Goal: Task Accomplishment & Management: Complete application form

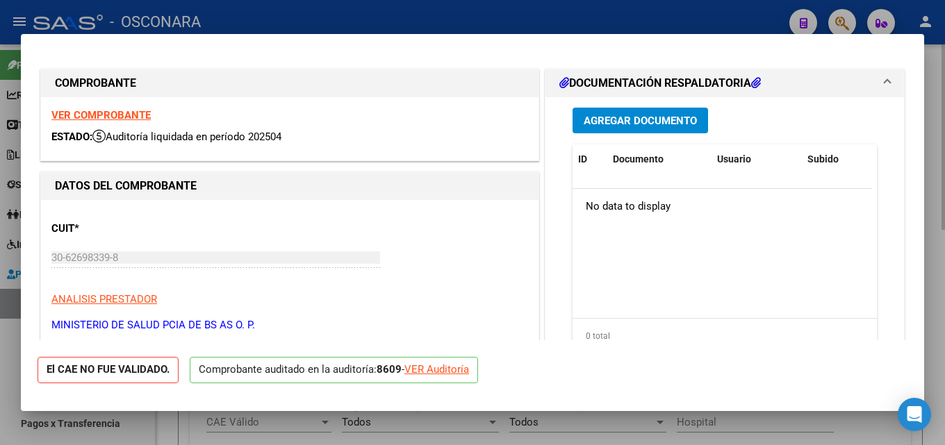
click at [944, 188] on div at bounding box center [472, 222] width 945 height 445
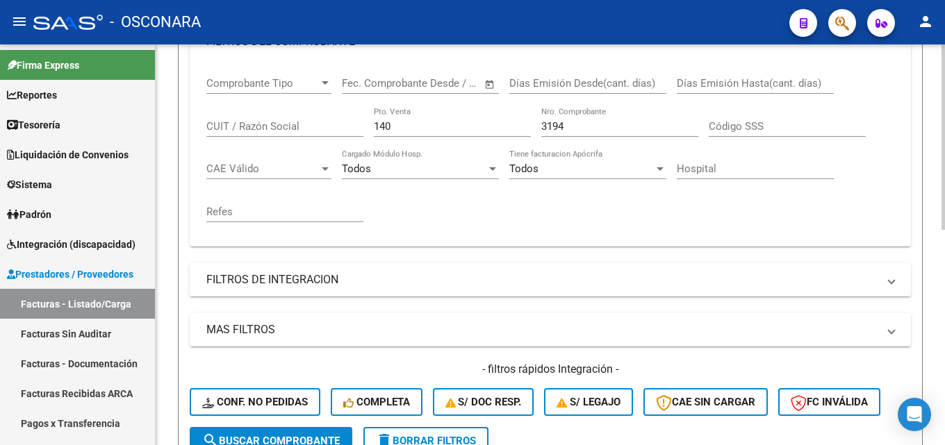
scroll to position [119, 0]
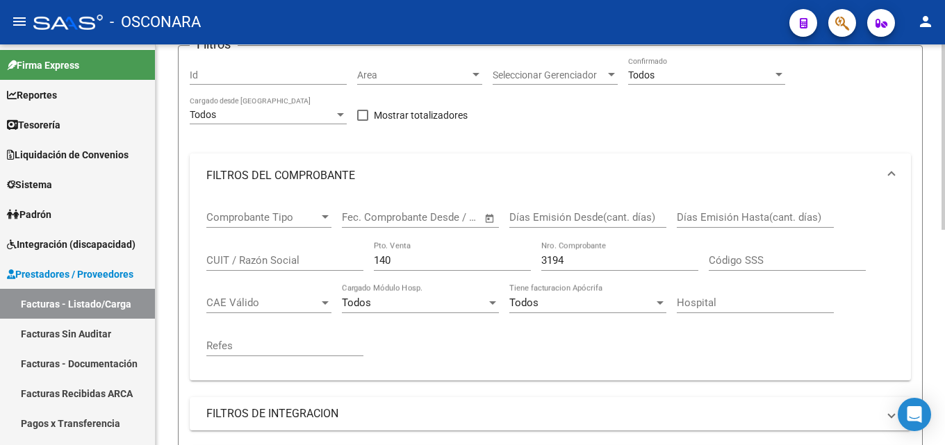
drag, startPoint x: 584, startPoint y: 263, endPoint x: 269, endPoint y: 251, distance: 315.6
click at [296, 261] on div "Comprobante Tipo Comprobante Tipo Start date – End date Fec. Comprobante Desde …" at bounding box center [550, 284] width 688 height 172
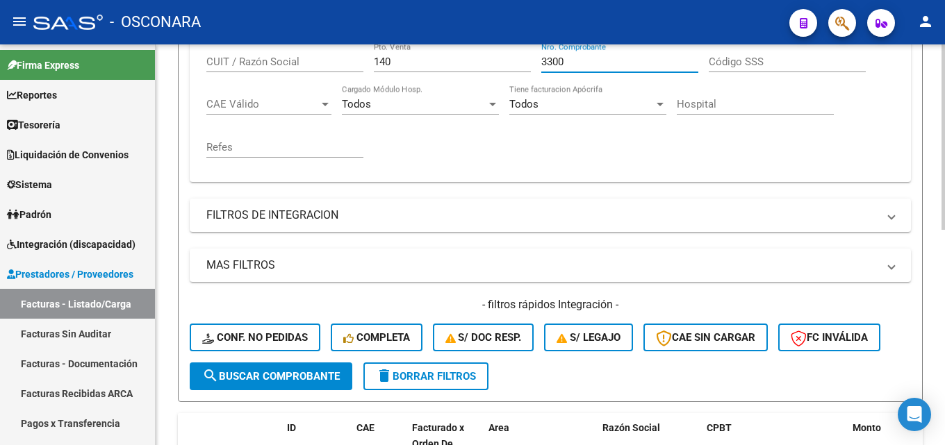
scroll to position [467, 0]
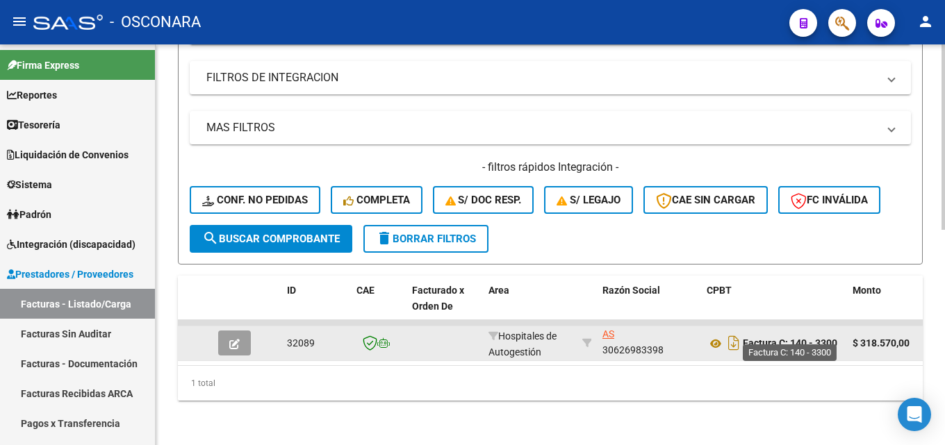
type input "3300"
click at [225, 331] on button "button" at bounding box center [234, 343] width 33 height 25
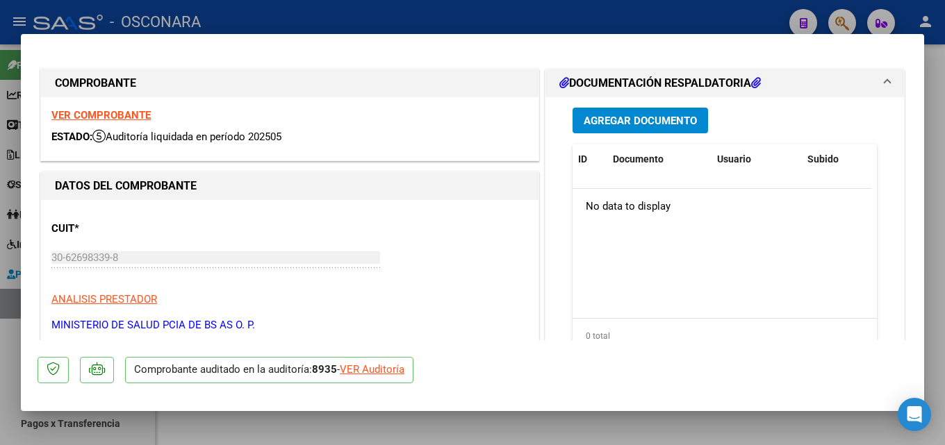
click at [944, 104] on div at bounding box center [472, 222] width 945 height 445
type input "$ 0,00"
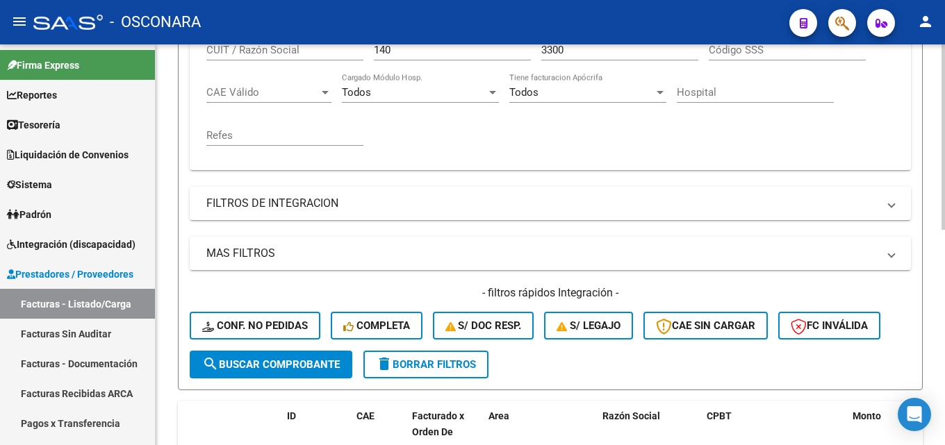
scroll to position [119, 0]
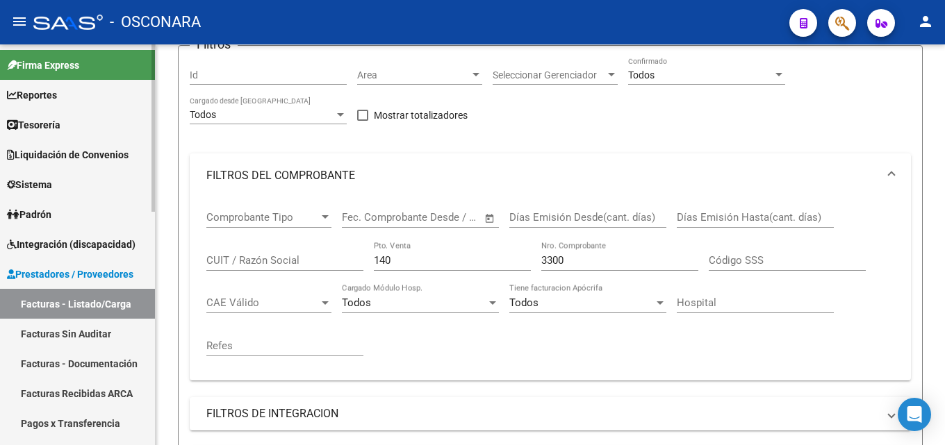
drag, startPoint x: 577, startPoint y: 259, endPoint x: 117, endPoint y: 263, distance: 459.9
click at [144, 266] on mat-sidenav-container "Firma Express Reportes Tablero de Control Ingresos Percibidos Análisis de todos…" at bounding box center [472, 244] width 945 height 401
type input "3299"
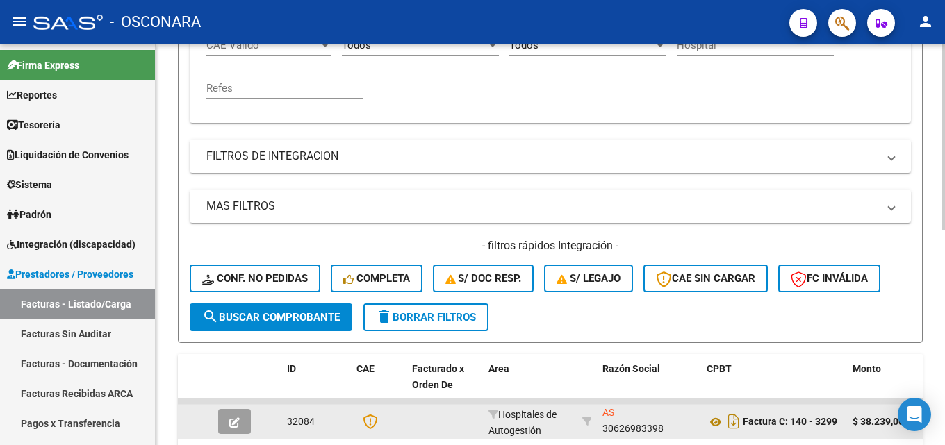
scroll to position [467, 0]
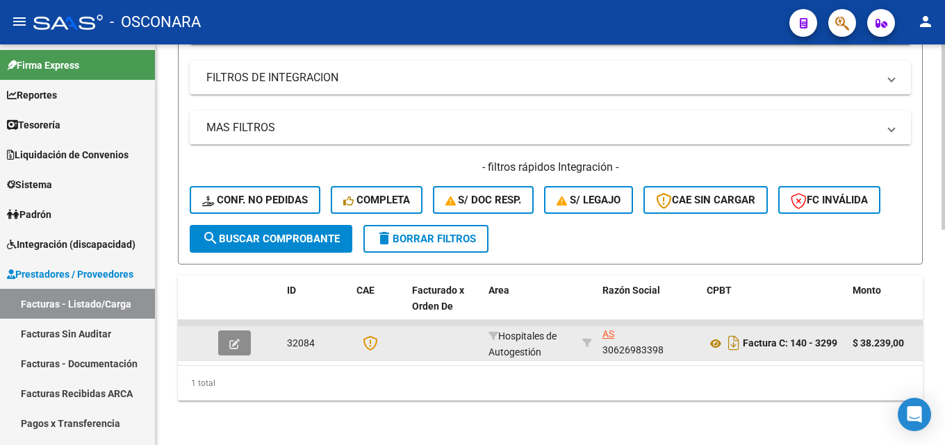
click at [233, 331] on button "button" at bounding box center [234, 343] width 33 height 25
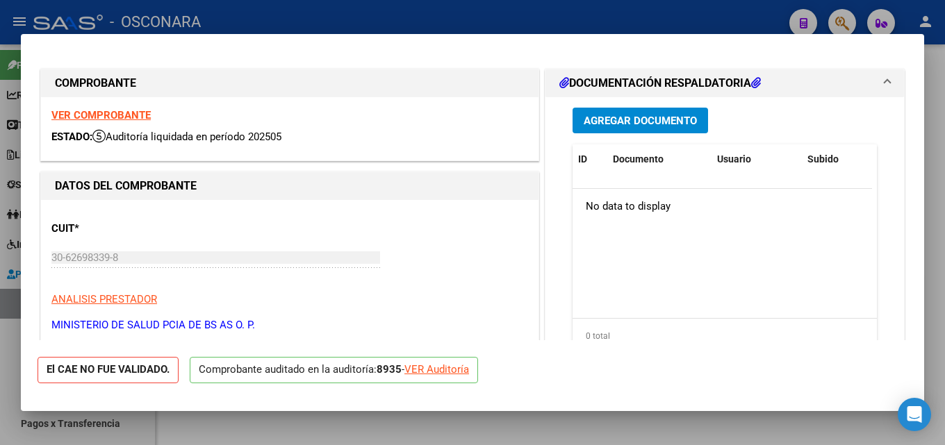
click at [944, 177] on div at bounding box center [472, 222] width 945 height 445
type input "$ 0,00"
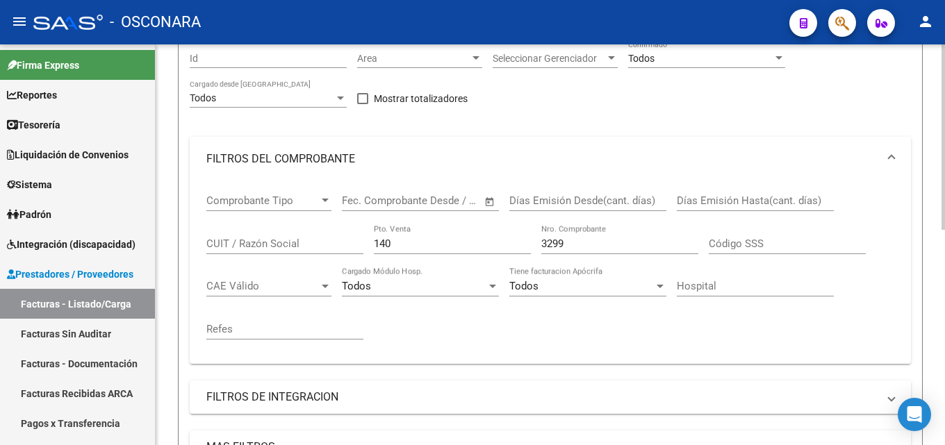
scroll to position [139, 0]
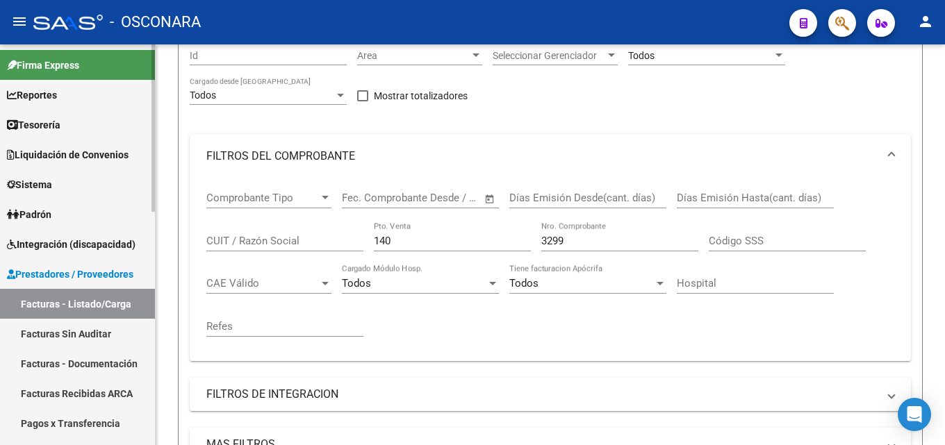
click at [31, 234] on mat-sidenav-container "Firma Express Reportes Tablero de Control Ingresos Percibidos Análisis de todos…" at bounding box center [472, 244] width 945 height 401
type input "108"
type input "12415"
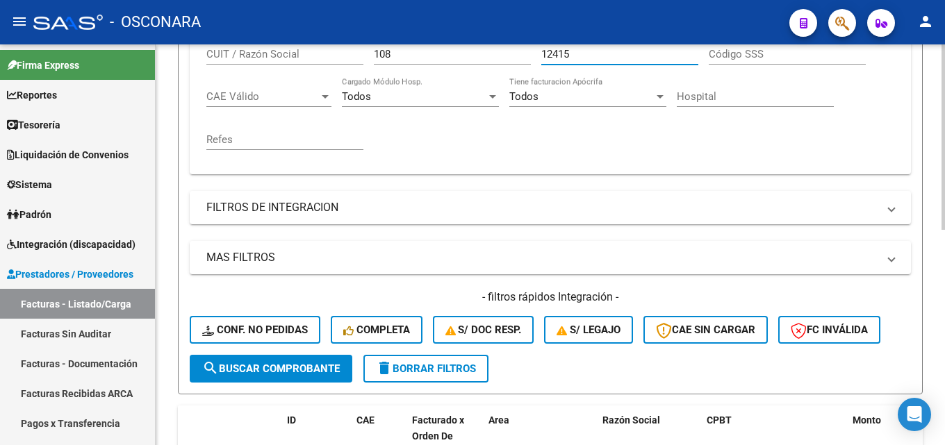
scroll to position [417, 0]
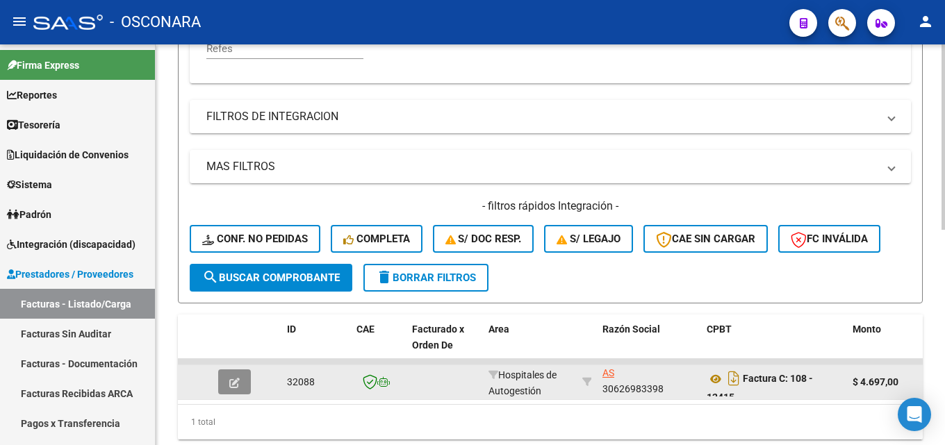
click at [233, 381] on icon "button" at bounding box center [234, 383] width 10 height 10
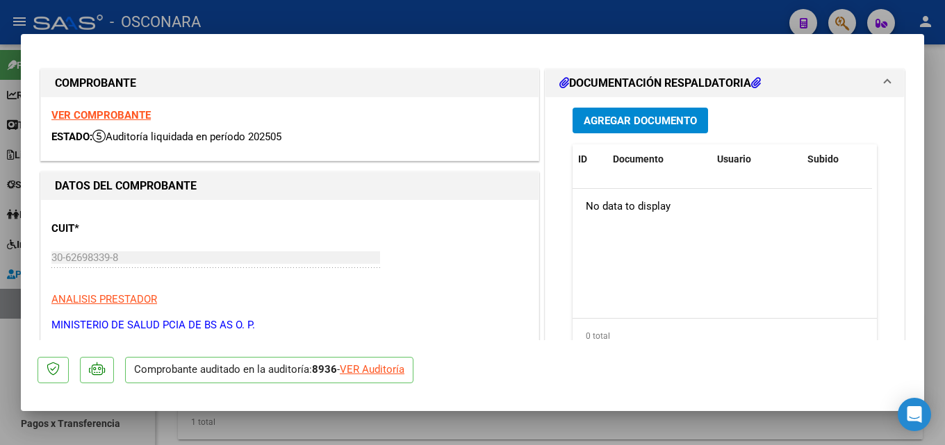
click at [944, 217] on div at bounding box center [472, 222] width 945 height 445
type input "$ 0,00"
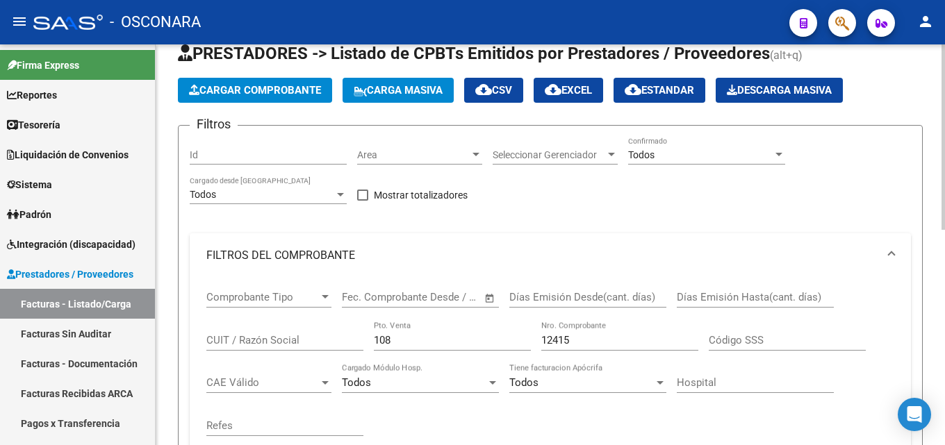
scroll to position [69, 0]
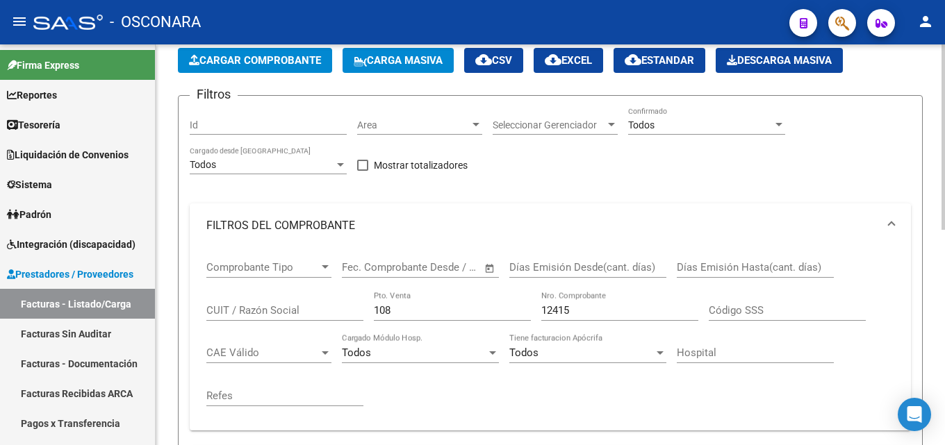
drag, startPoint x: 423, startPoint y: 304, endPoint x: 238, endPoint y: 315, distance: 185.1
click at [242, 316] on div "Comprobante Tipo Comprobante Tipo Start date – End date Fec. Comprobante Desde …" at bounding box center [550, 334] width 688 height 172
type input "118"
type input "7038"
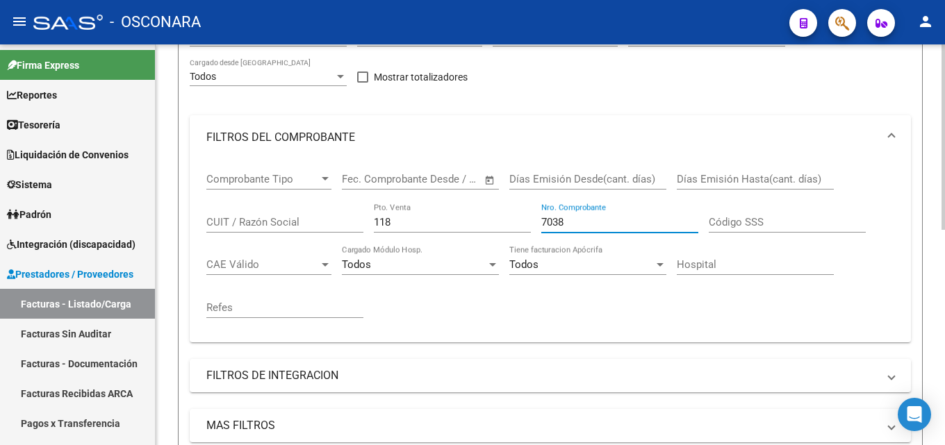
scroll to position [417, 0]
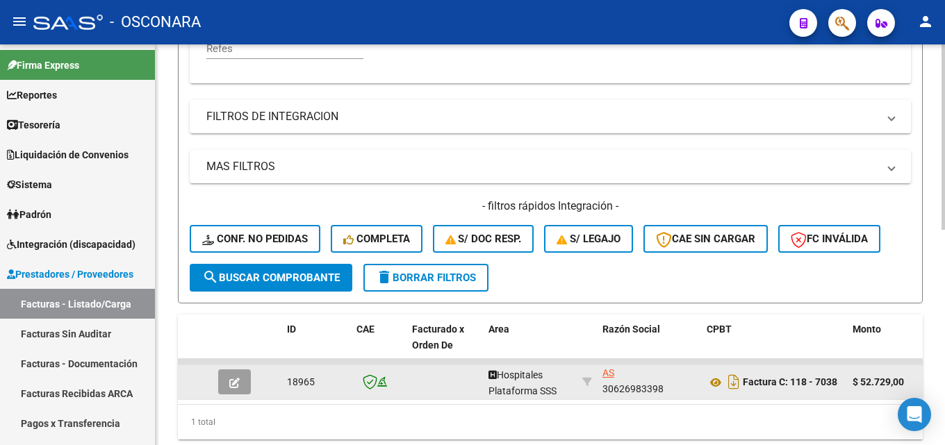
click at [221, 389] on button "button" at bounding box center [234, 382] width 33 height 25
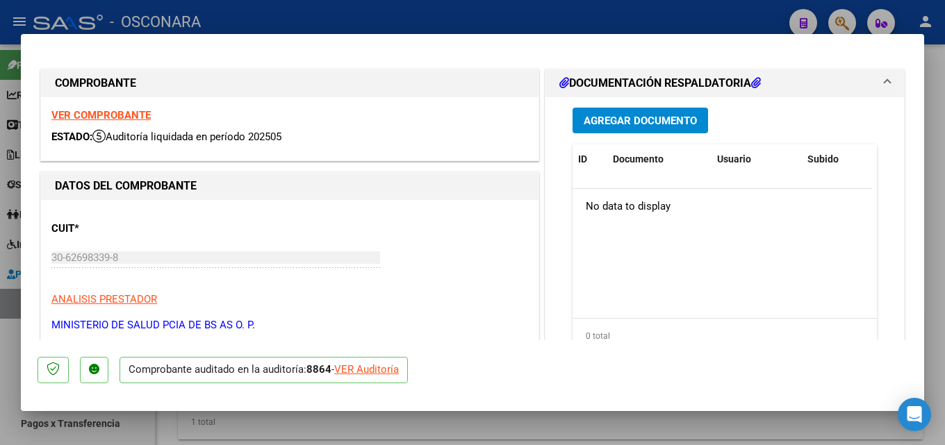
click at [944, 185] on div at bounding box center [472, 222] width 945 height 445
type input "$ 0,00"
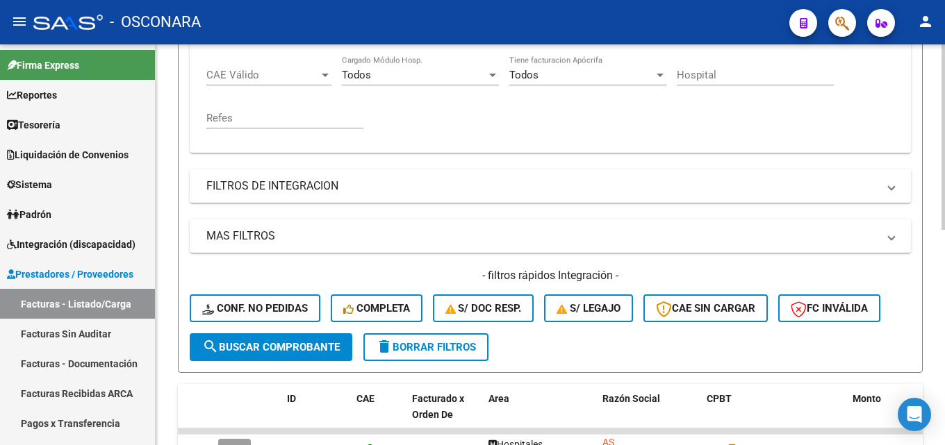
scroll to position [278, 0]
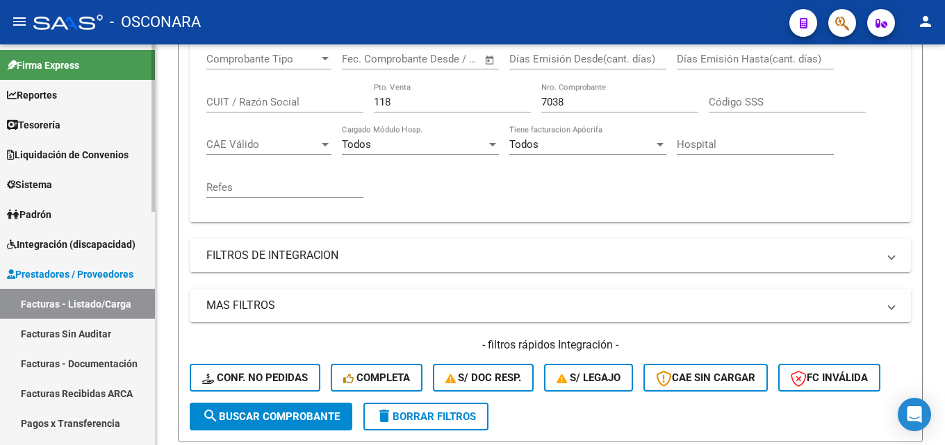
drag, startPoint x: 431, startPoint y: 97, endPoint x: 108, endPoint y: 127, distance: 323.7
click at [111, 127] on mat-sidenav-container "Firma Express Reportes Tablero de Control Ingresos Percibidos Análisis de todos…" at bounding box center [472, 244] width 945 height 401
type input "185"
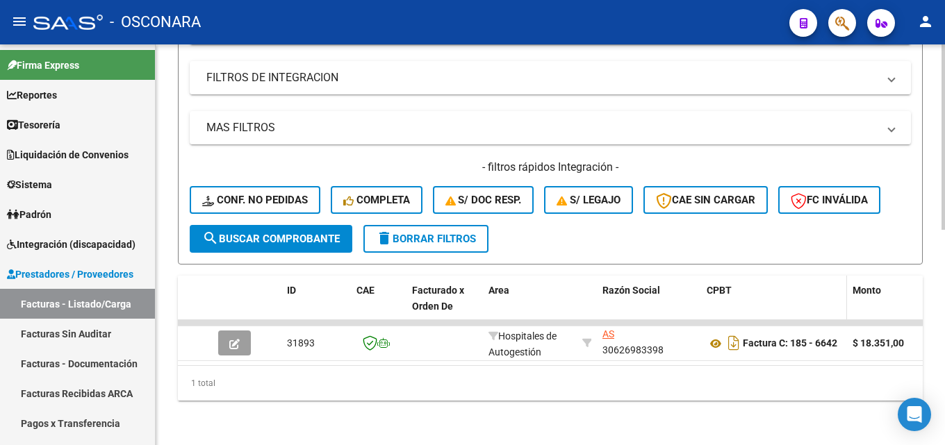
scroll to position [467, 0]
type input "6642"
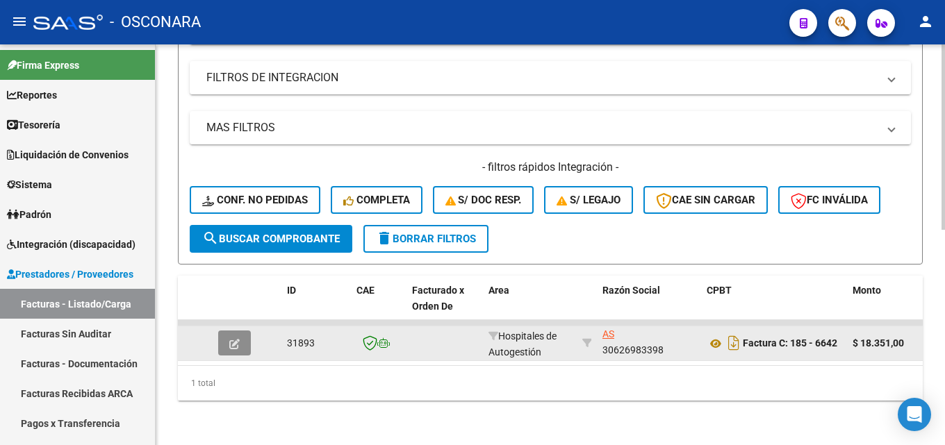
click at [235, 343] on button "button" at bounding box center [234, 343] width 33 height 25
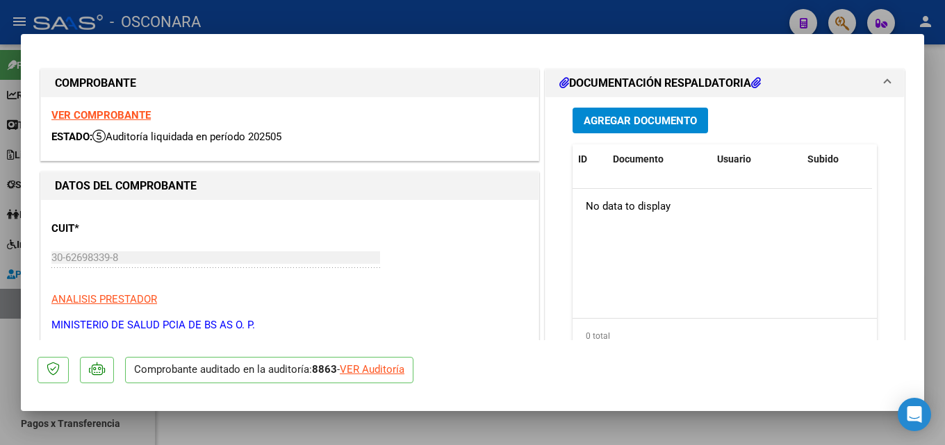
click at [944, 230] on div at bounding box center [472, 222] width 945 height 445
type input "$ 0,00"
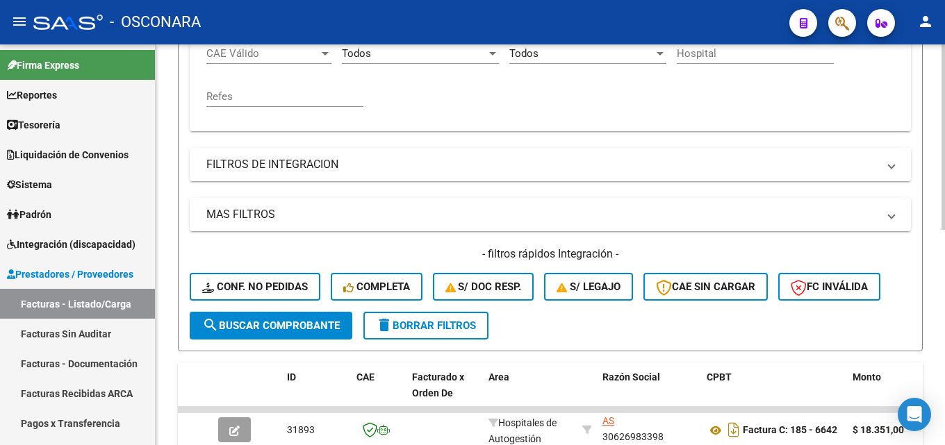
scroll to position [189, 0]
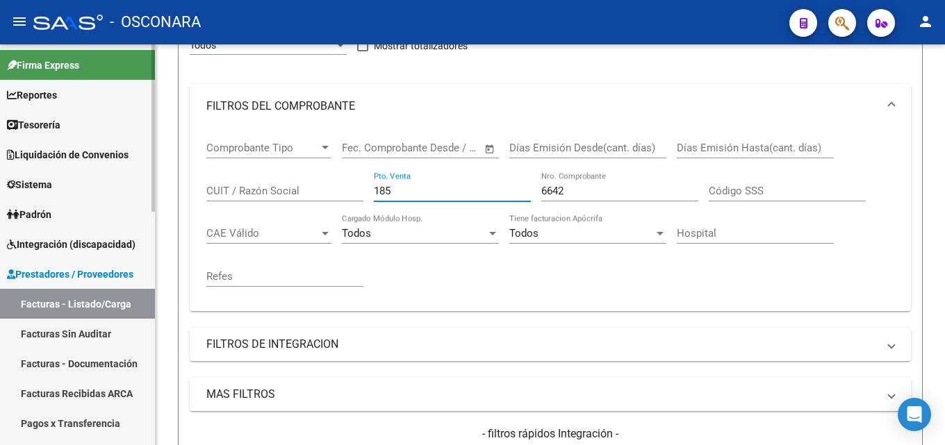
drag, startPoint x: 396, startPoint y: 188, endPoint x: 133, endPoint y: 182, distance: 263.4
click at [174, 189] on div "Video tutorial PRESTADORES -> Listado de CPBTs Emitidos por Prestadores / Prove…" at bounding box center [550, 283] width 789 height 857
type input "108"
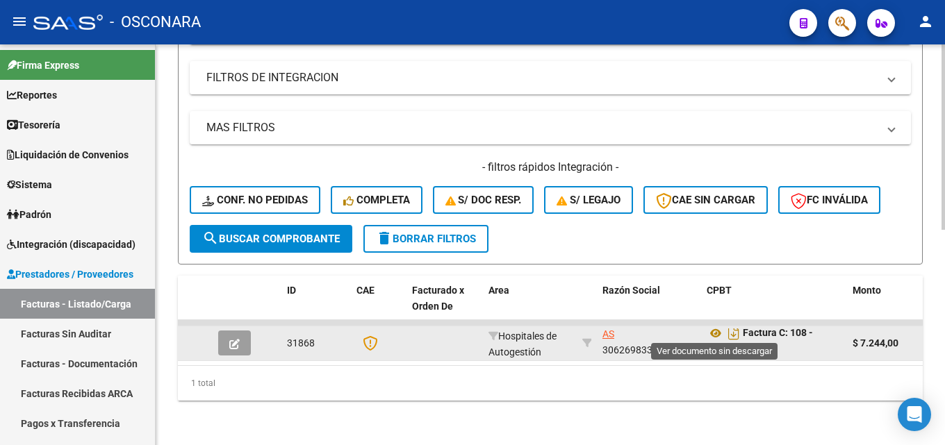
scroll to position [9, 0]
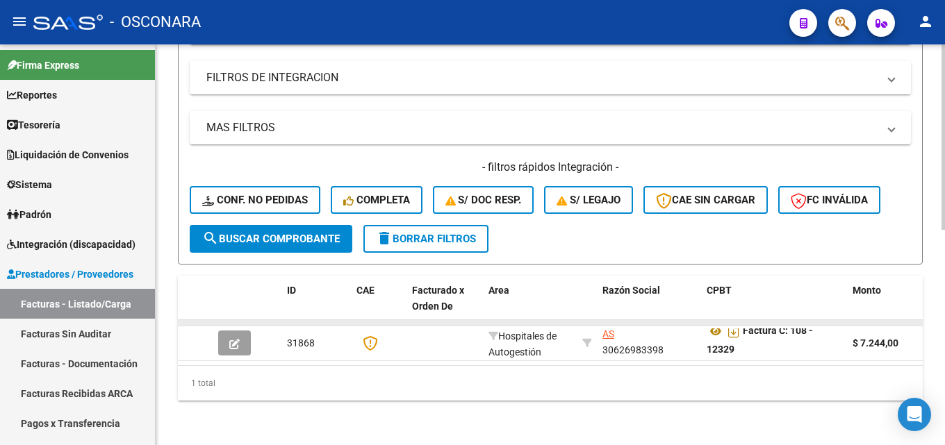
type input "12329"
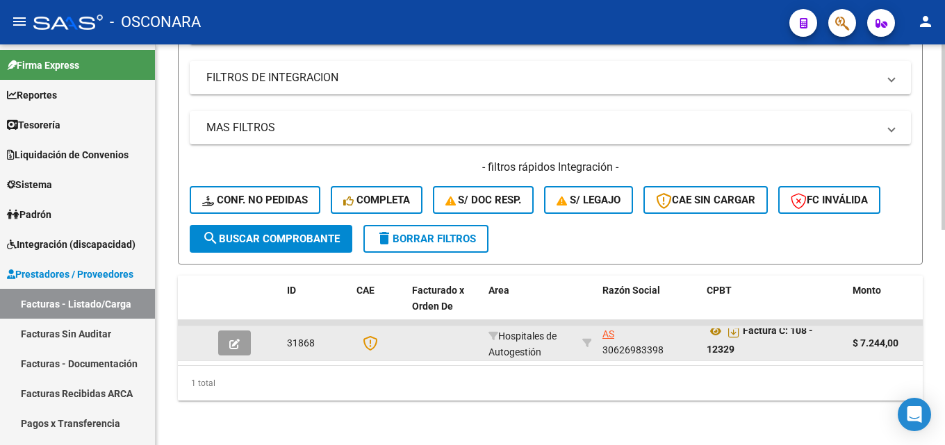
click at [229, 331] on button "button" at bounding box center [234, 343] width 33 height 25
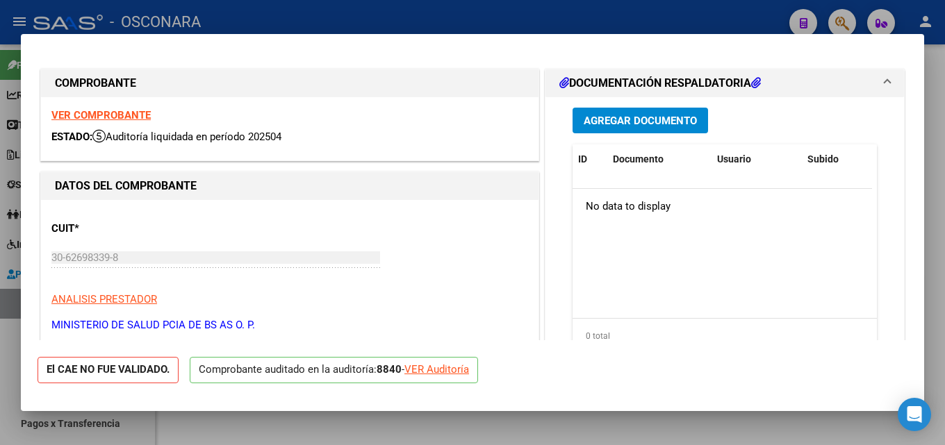
click at [940, 239] on div at bounding box center [472, 222] width 945 height 445
type input "$ 0,00"
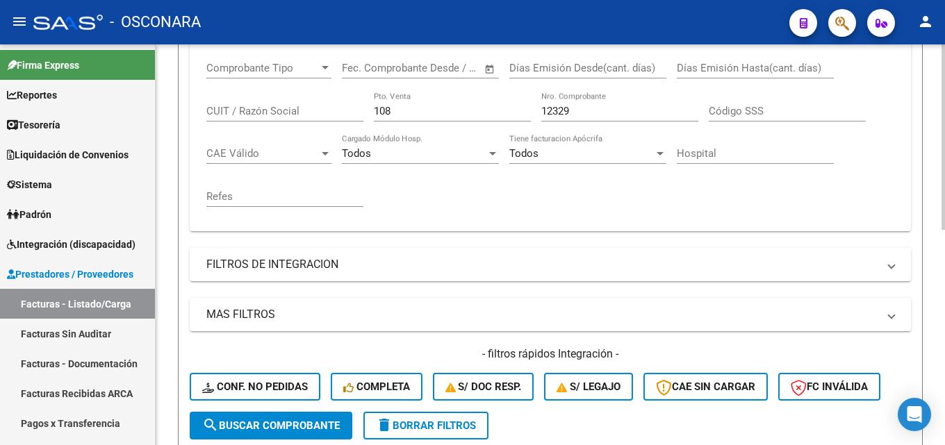
scroll to position [119, 0]
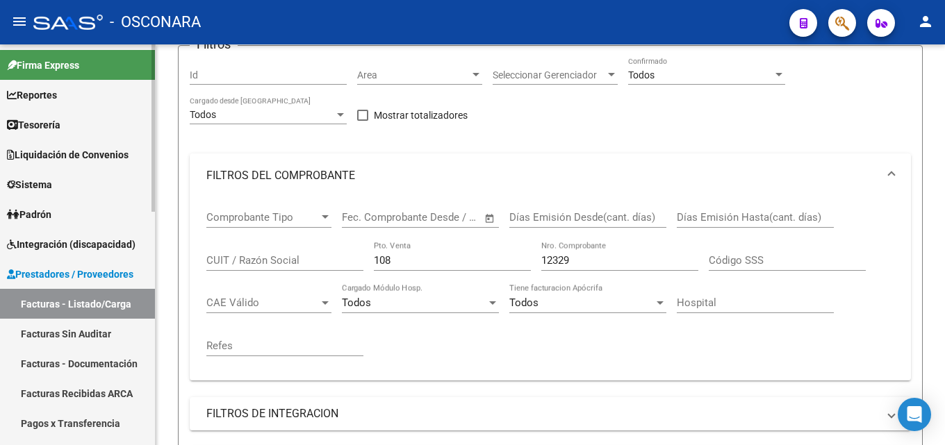
drag, startPoint x: 413, startPoint y: 254, endPoint x: 0, endPoint y: 252, distance: 412.7
click at [62, 257] on mat-sidenav-container "Firma Express Reportes Tablero de Control Ingresos Percibidos Análisis de todos…" at bounding box center [472, 244] width 945 height 401
type input "143"
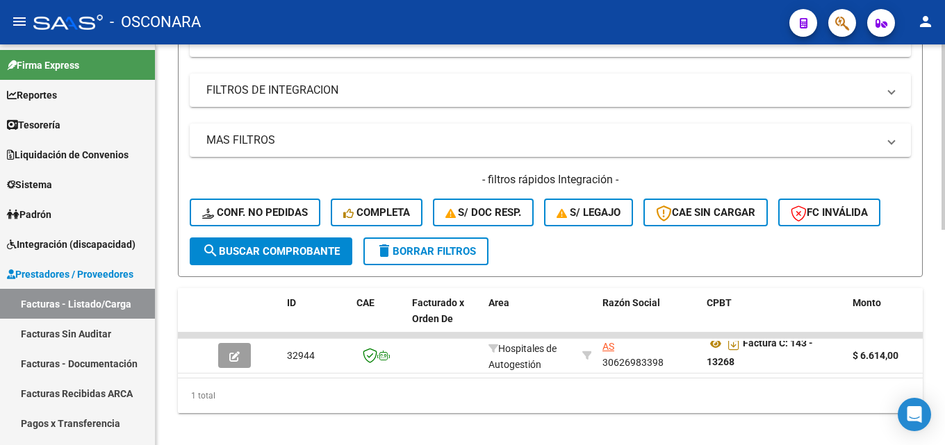
scroll to position [467, 0]
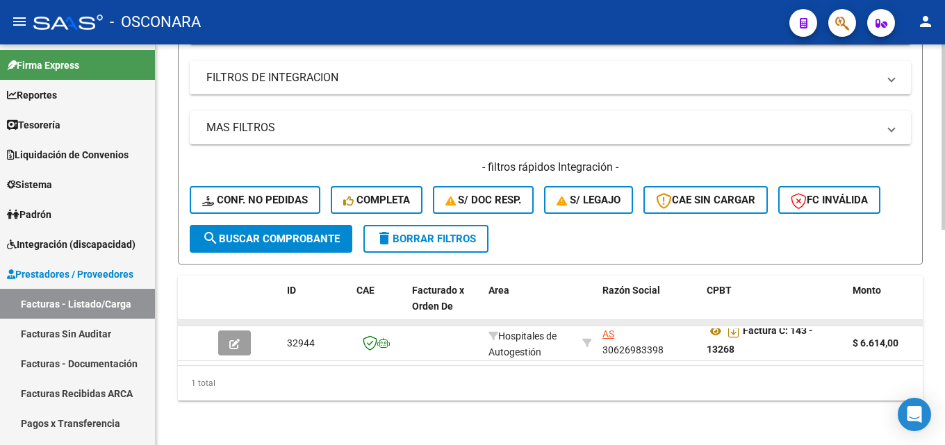
type input "13268"
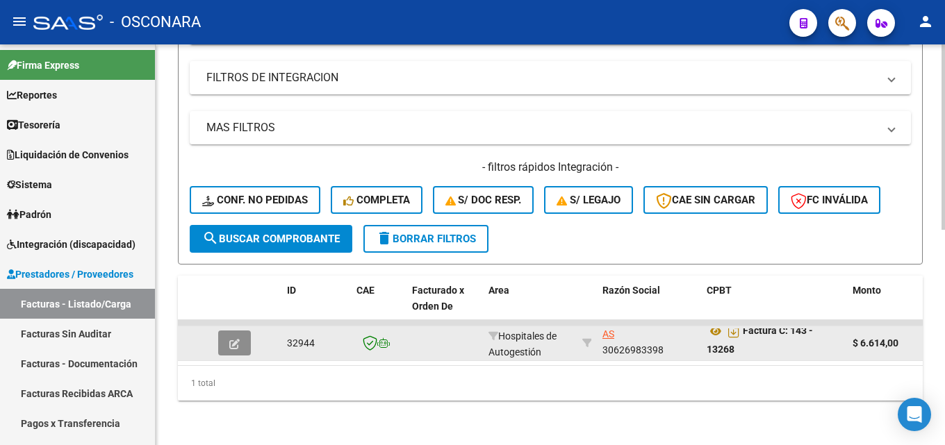
click at [245, 331] on button "button" at bounding box center [234, 343] width 33 height 25
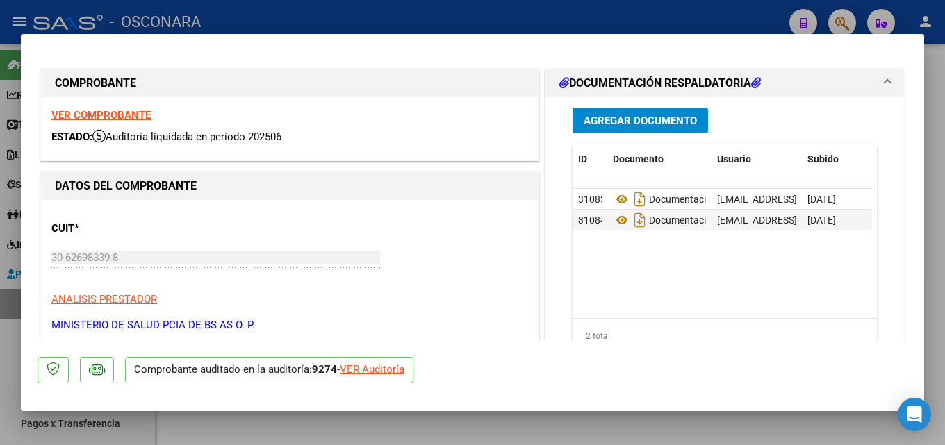
click at [944, 137] on div at bounding box center [472, 222] width 945 height 445
type input "$ 0,00"
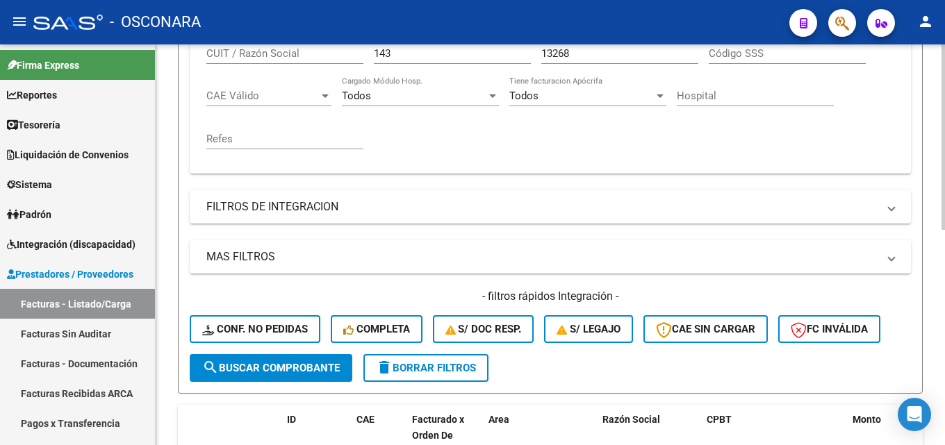
scroll to position [189, 0]
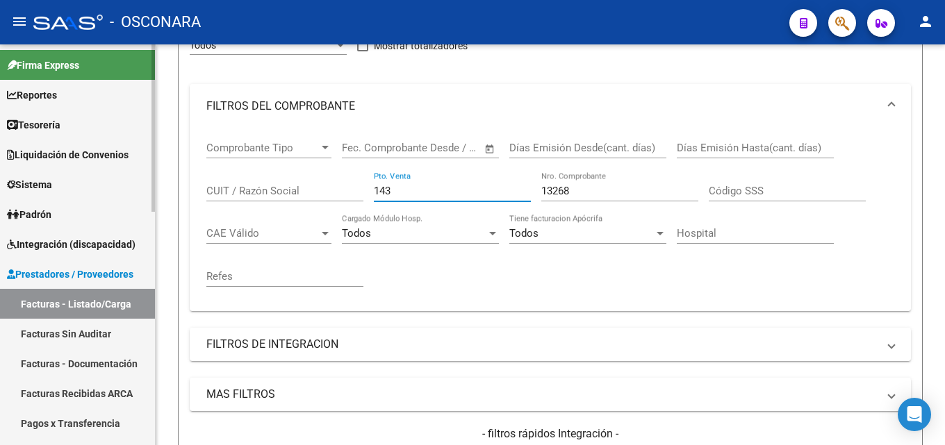
drag, startPoint x: 435, startPoint y: 191, endPoint x: 0, endPoint y: 174, distance: 435.2
click at [0, 183] on mat-sidenav-container "Firma Express Reportes Tablero de Control Ingresos Percibidos Análisis de todos…" at bounding box center [472, 244] width 945 height 401
type input "100"
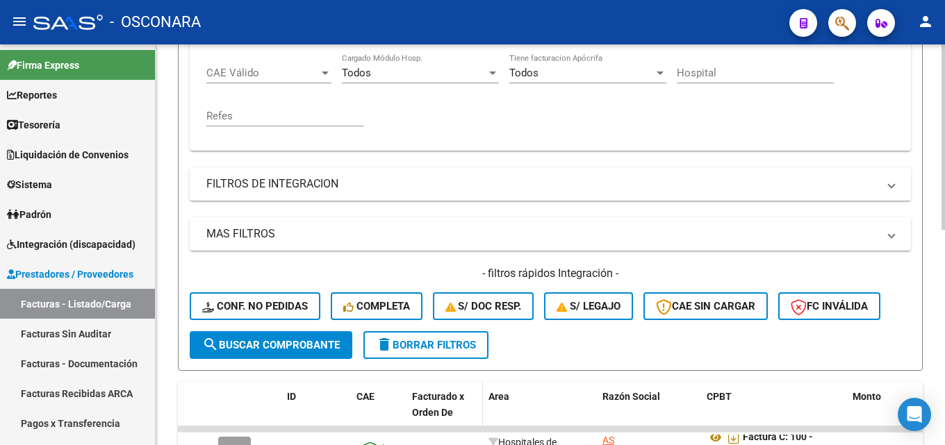
scroll to position [467, 0]
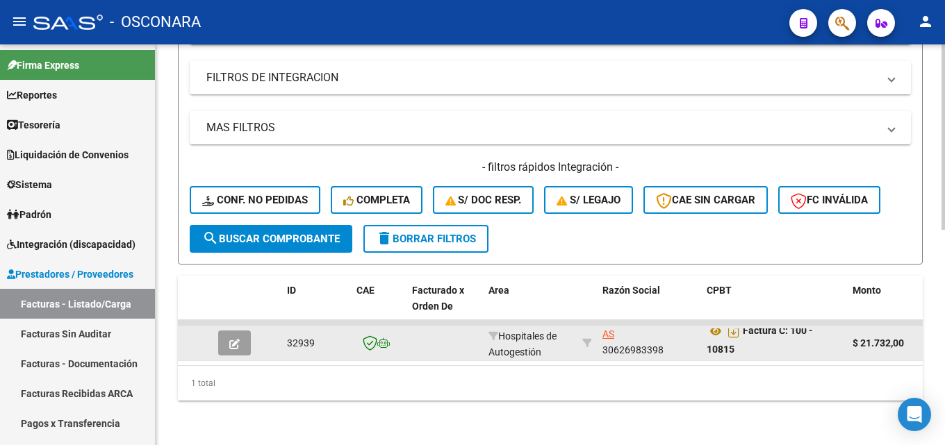
type input "10815"
click at [244, 333] on button "button" at bounding box center [234, 343] width 33 height 25
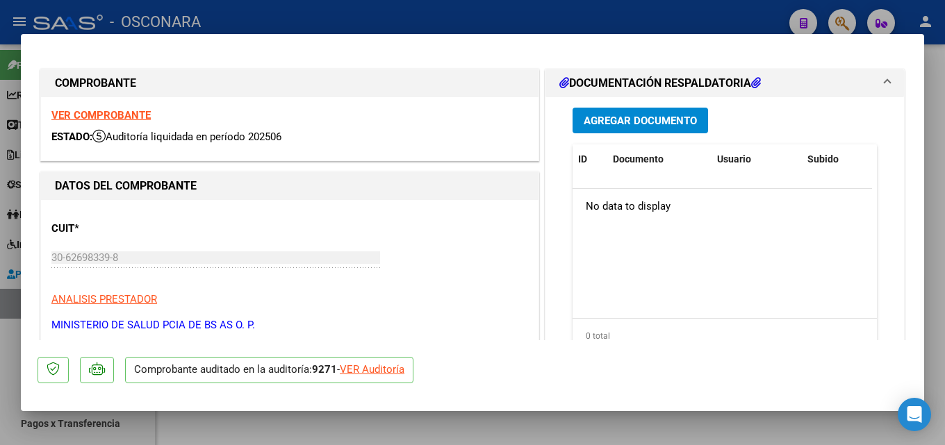
click at [944, 219] on div at bounding box center [472, 222] width 945 height 445
type input "$ 0,00"
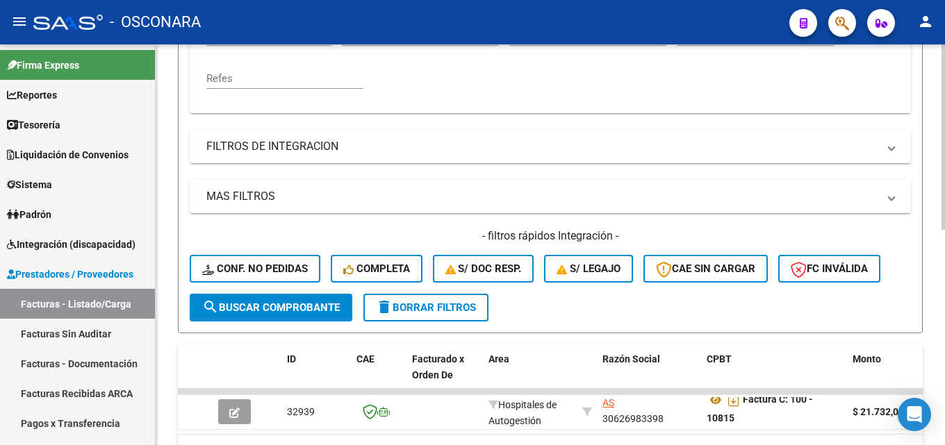
scroll to position [189, 0]
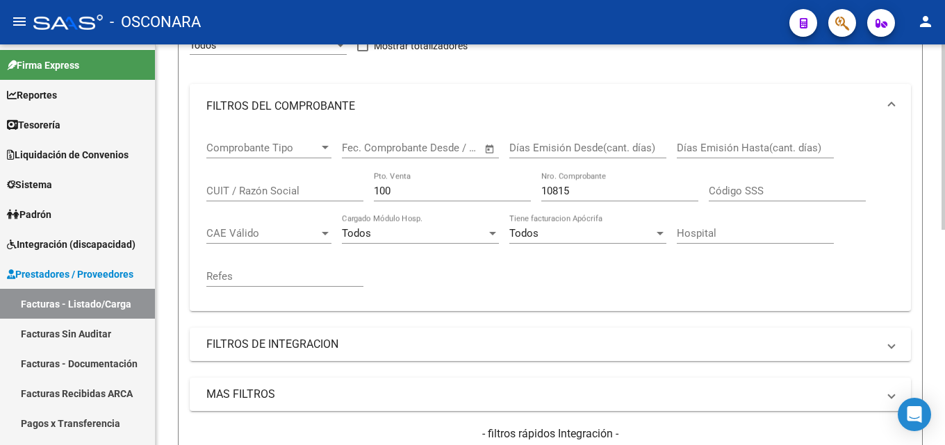
drag, startPoint x: 397, startPoint y: 188, endPoint x: 167, endPoint y: 181, distance: 230.1
click at [167, 181] on div "Video tutorial PRESTADORES -> Listado de CPBTs Emitidos por Prestadores / Prove…" at bounding box center [550, 283] width 789 height 857
type input "195"
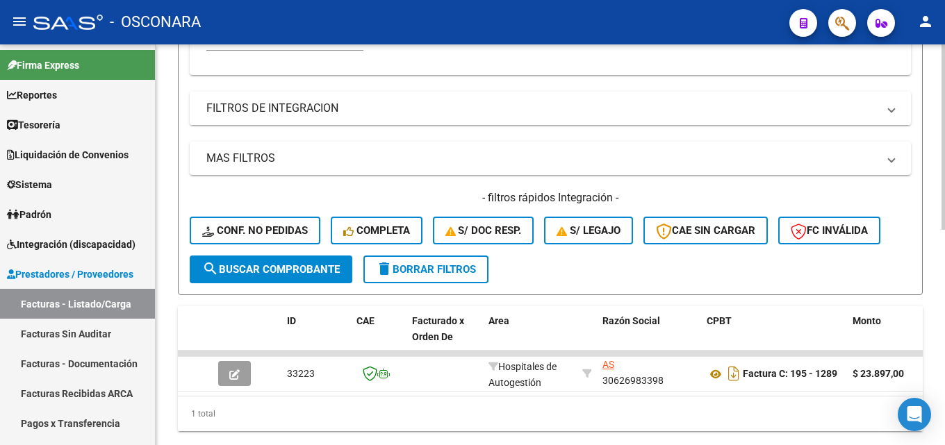
scroll to position [467, 0]
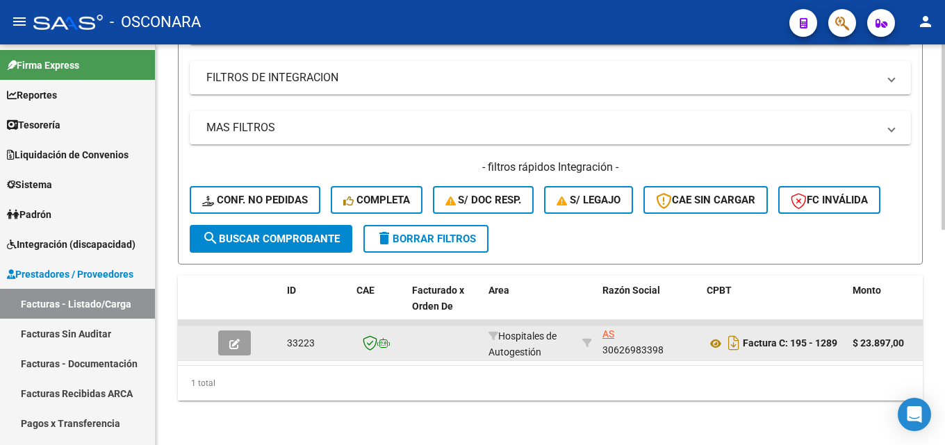
type input "1289"
click at [233, 339] on icon "button" at bounding box center [234, 344] width 10 height 10
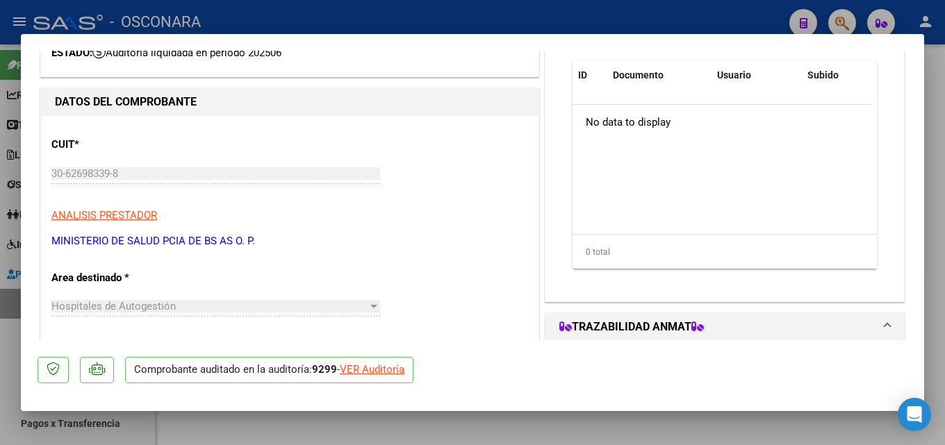
scroll to position [69, 0]
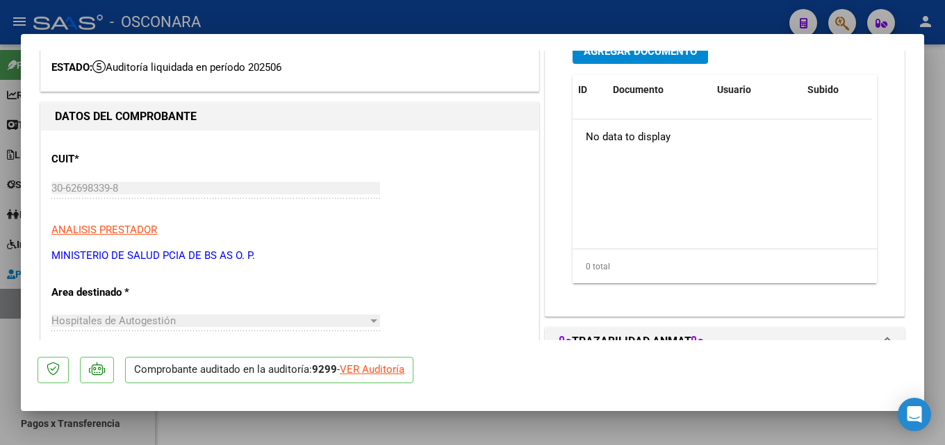
click at [944, 145] on div at bounding box center [472, 222] width 945 height 445
type input "$ 0,00"
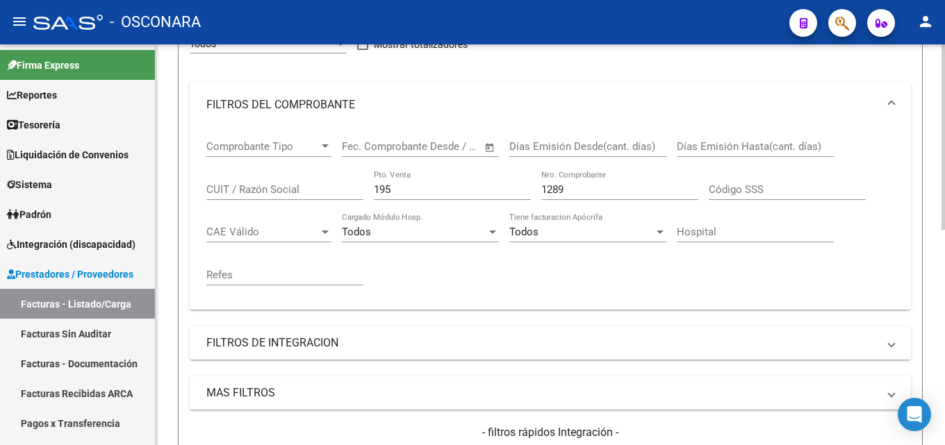
scroll to position [189, 0]
drag, startPoint x: 590, startPoint y: 184, endPoint x: 295, endPoint y: 192, distance: 294.7
click at [303, 190] on div "Comprobante Tipo Comprobante Tipo Start date – End date Fec. Comprobante Desde …" at bounding box center [550, 215] width 688 height 172
type input "5911"
drag, startPoint x: 393, startPoint y: 198, endPoint x: 205, endPoint y: 195, distance: 187.6
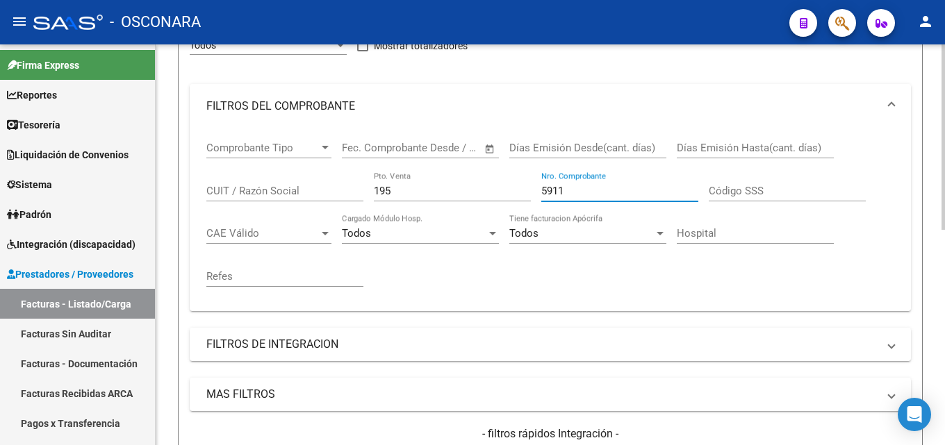
click at [205, 195] on div "Comprobante Tipo Comprobante Tipo Start date – End date Fec. Comprobante Desde …" at bounding box center [550, 220] width 721 height 183
click at [392, 190] on input "195" at bounding box center [452, 191] width 157 height 13
click at [424, 188] on input "195" at bounding box center [452, 191] width 157 height 13
click at [379, 188] on input "195" at bounding box center [452, 191] width 157 height 13
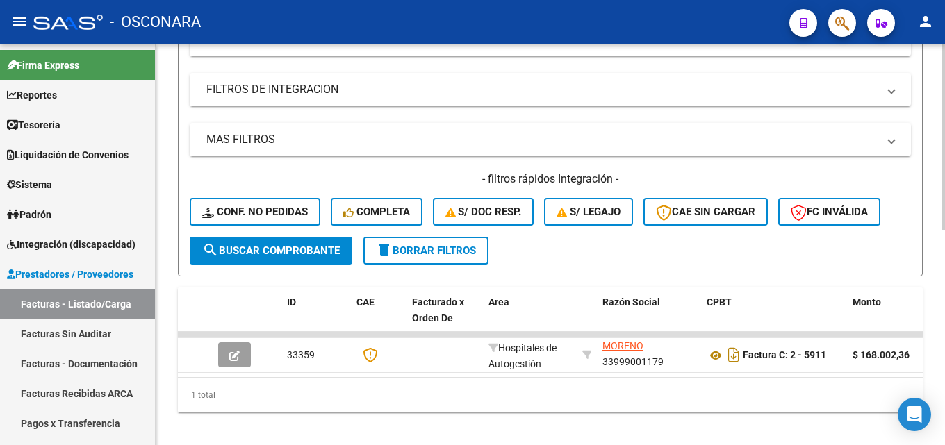
scroll to position [467, 0]
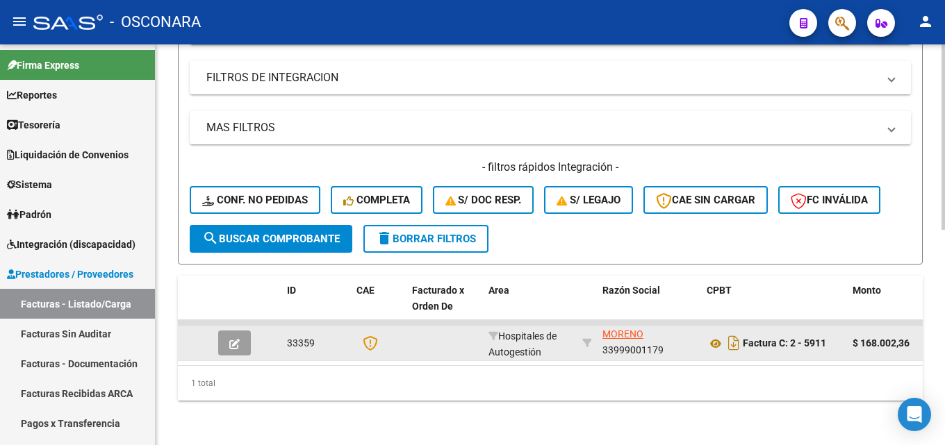
type input "2"
click at [228, 332] on button "button" at bounding box center [234, 343] width 33 height 25
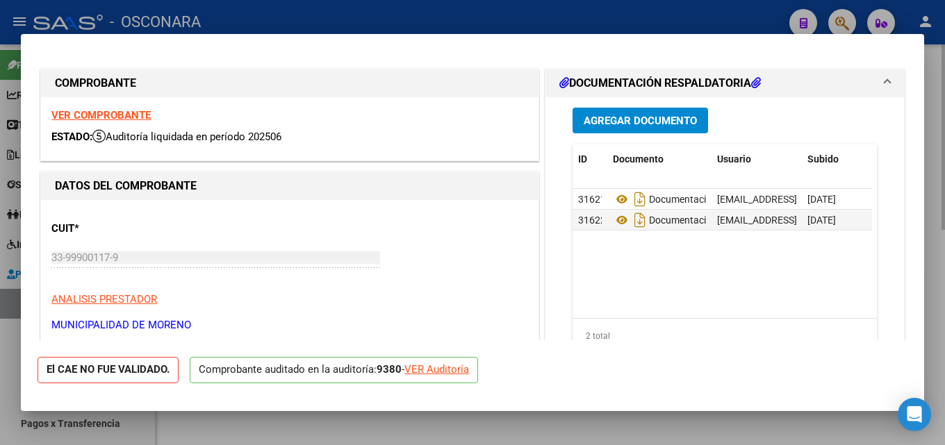
click at [940, 233] on div at bounding box center [472, 222] width 945 height 445
type input "$ 0,00"
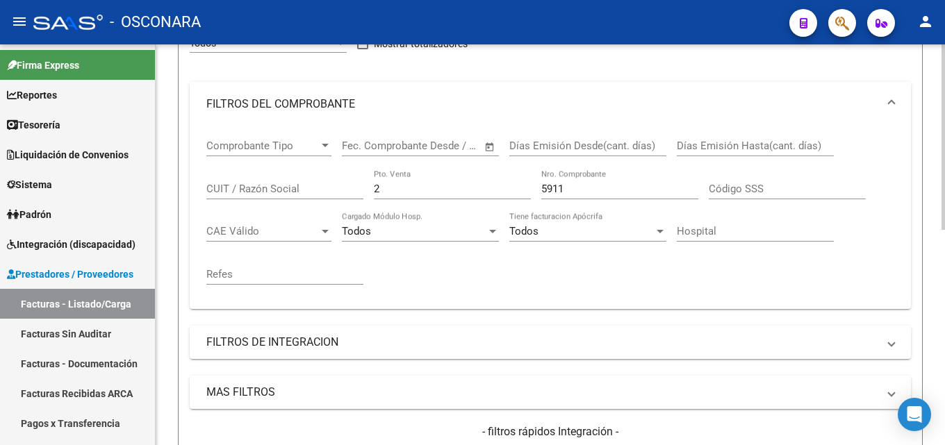
scroll to position [189, 0]
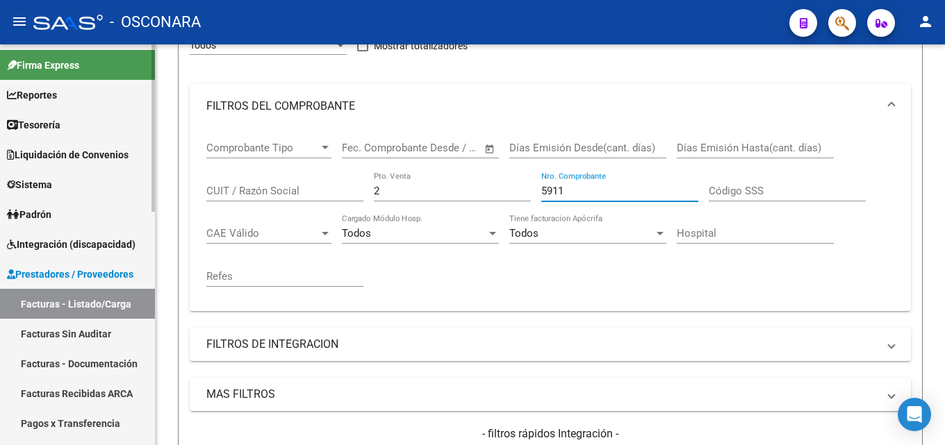
drag, startPoint x: 540, startPoint y: 194, endPoint x: 47, endPoint y: 205, distance: 494.1
click at [53, 201] on mat-sidenav-container "Firma Express Reportes Tablero de Control Ingresos Percibidos Análisis de todos…" at bounding box center [472, 244] width 945 height 401
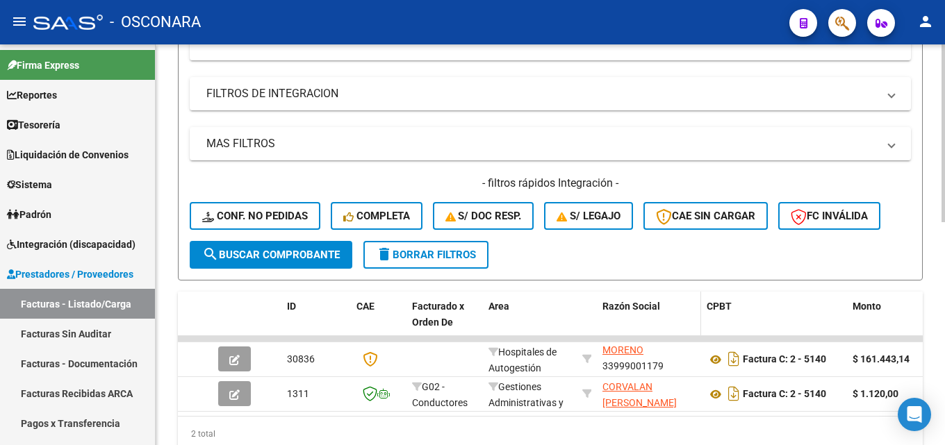
scroll to position [467, 0]
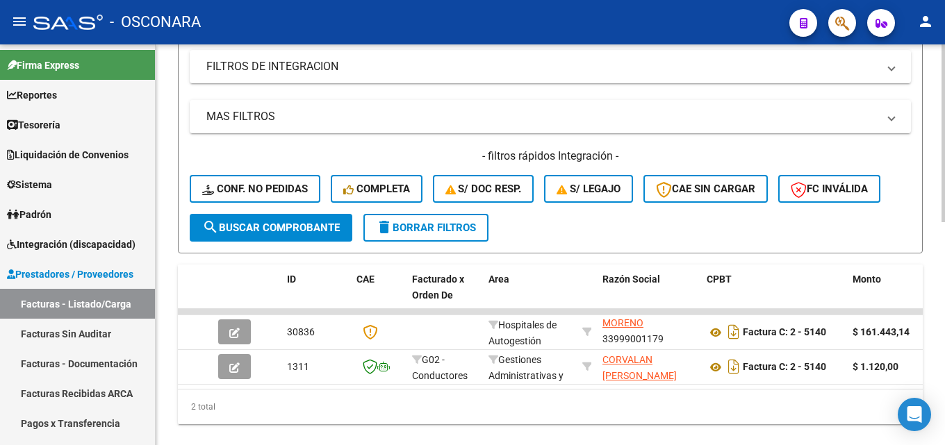
type input "5139"
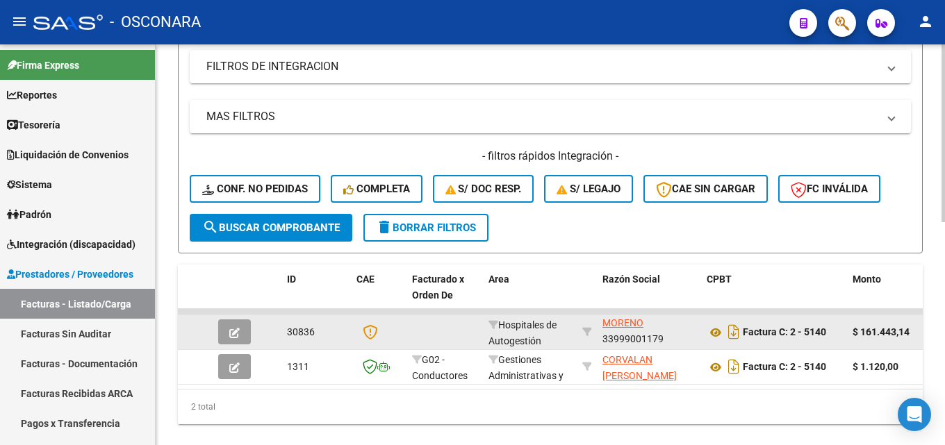
click at [229, 333] on icon "button" at bounding box center [234, 333] width 10 height 10
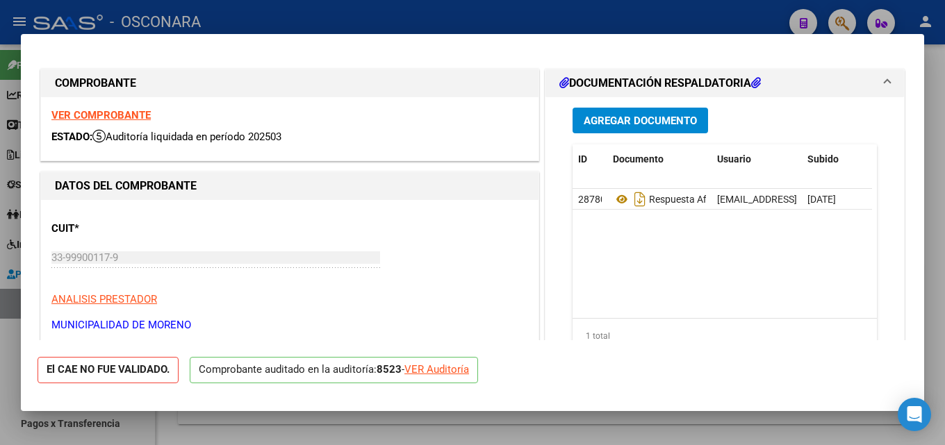
click at [937, 262] on div at bounding box center [472, 222] width 945 height 445
type input "$ 0,00"
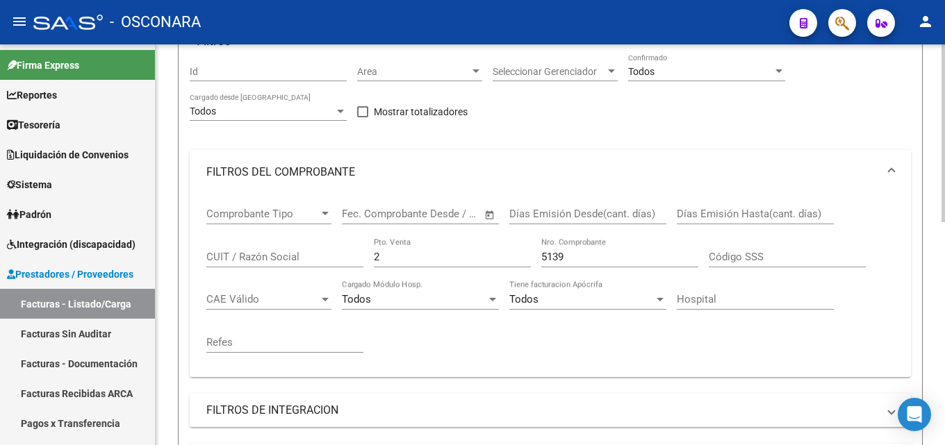
scroll to position [119, 0]
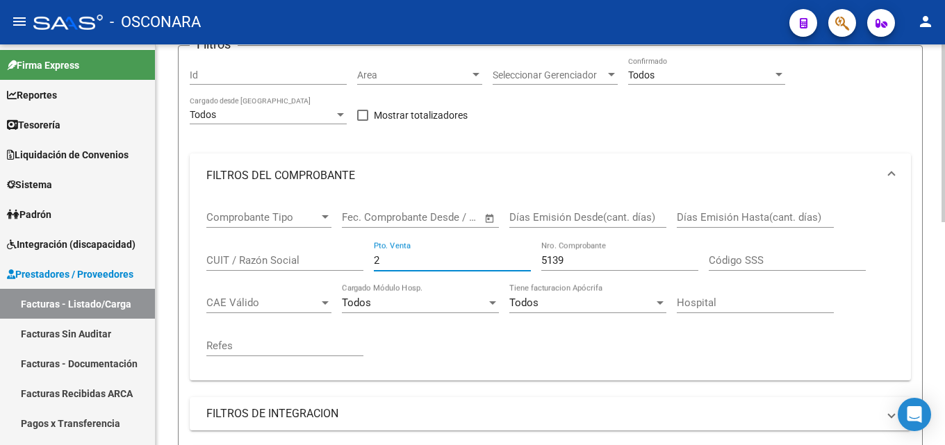
drag, startPoint x: 249, startPoint y: 261, endPoint x: 156, endPoint y: 259, distance: 93.8
click at [160, 260] on div "Video tutorial PRESTADORES -> Listado de CPBTs Emitidos por Prestadores / Prove…" at bounding box center [550, 370] width 789 height 891
type input "4"
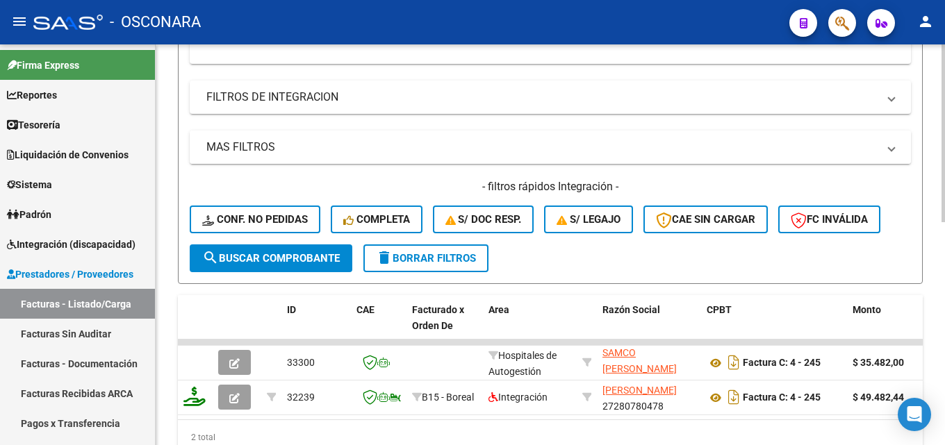
scroll to position [467, 0]
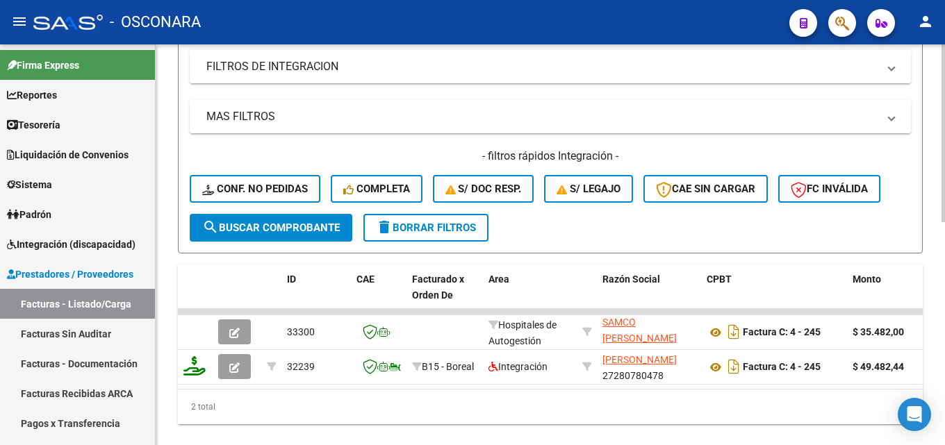
type input "245"
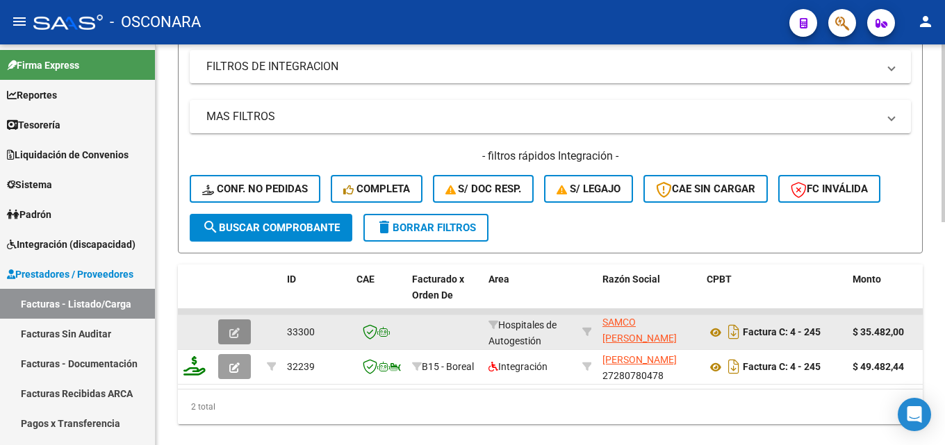
click at [237, 331] on icon "button" at bounding box center [234, 333] width 10 height 10
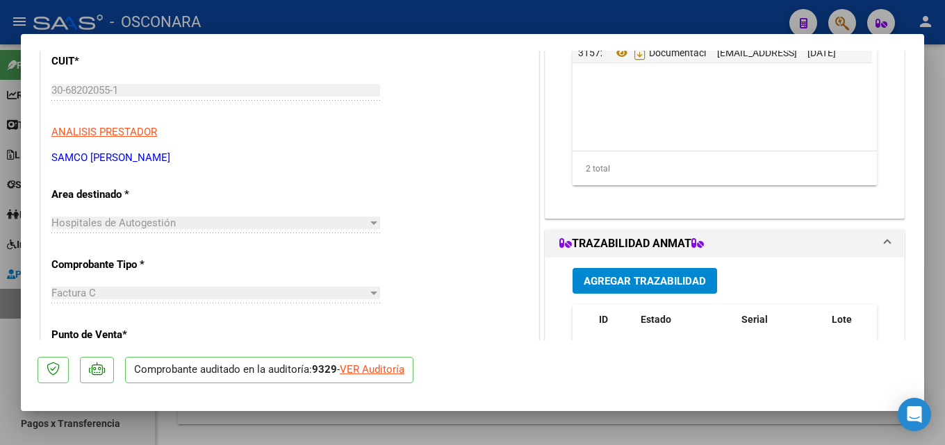
scroll to position [208, 0]
